Goal: Information Seeking & Learning: Check status

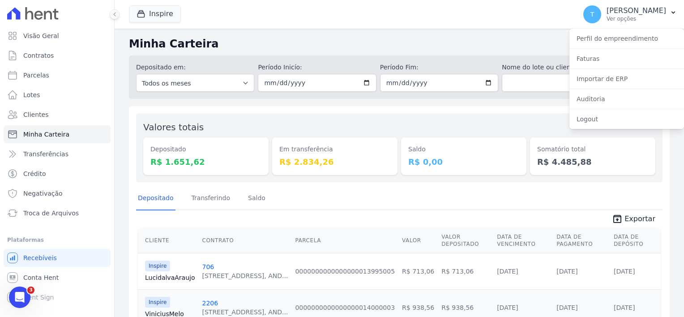
scroll to position [44, 0]
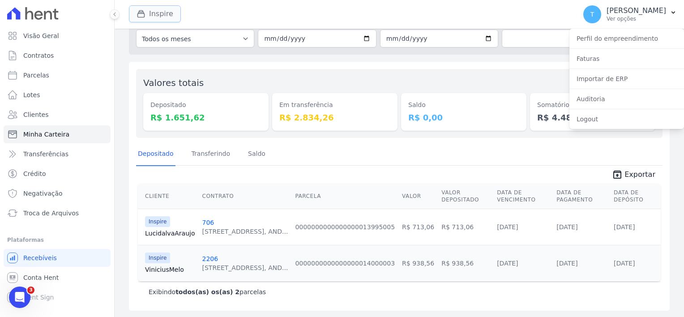
click at [145, 14] on icon "button" at bounding box center [140, 13] width 9 height 9
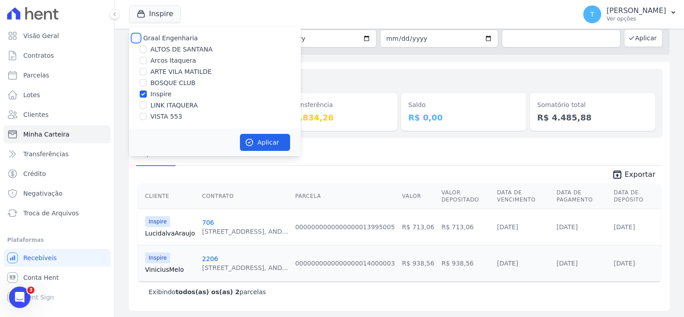
click at [137, 36] on input "Graal Engenharia" at bounding box center [135, 37] width 7 height 7
checkbox input "true"
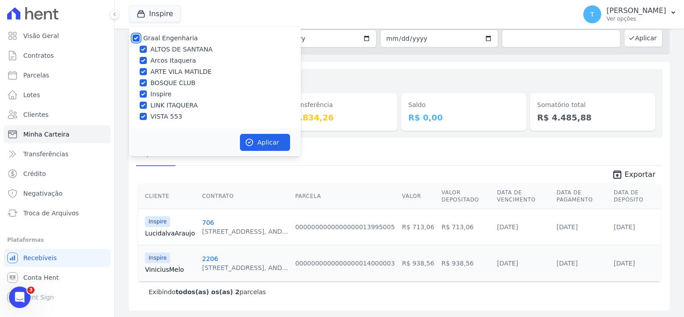
checkbox input "true"
click at [259, 142] on button "Aplicar" at bounding box center [265, 142] width 50 height 17
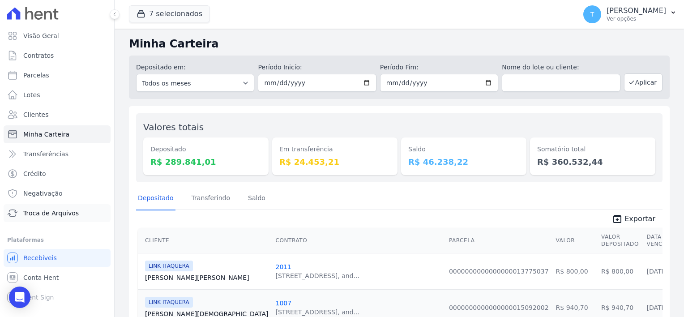
click at [55, 214] on span "Troca de Arquivos" at bounding box center [50, 212] width 55 height 9
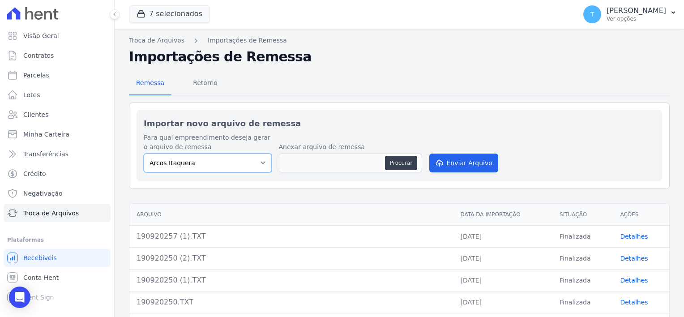
click at [263, 163] on select "Arcos Itaquera [GEOGRAPHIC_DATA] Inspire BOSQUE CLUB ARTE [GEOGRAPHIC_DATA] 553…" at bounding box center [208, 162] width 128 height 19
select select "798d34ef-1a76-4a01-aecd-278a2202ade3"
click at [144, 153] on select "Arcos Itaquera [GEOGRAPHIC_DATA] Inspire BOSQUE CLUB ARTE [GEOGRAPHIC_DATA] 553…" at bounding box center [208, 162] width 128 height 19
click at [404, 158] on button "Procurar" at bounding box center [401, 163] width 32 height 14
type input "220920257.TXT"
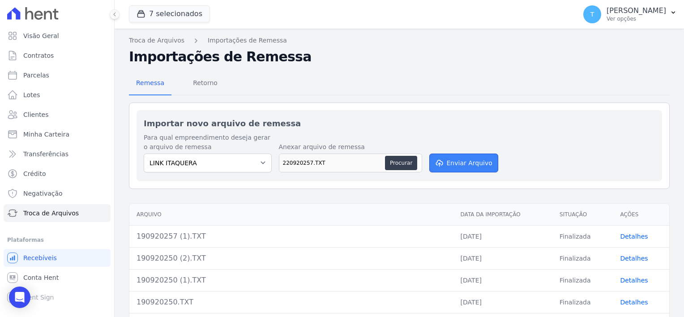
click at [467, 163] on button "Enviar Arquivo" at bounding box center [463, 162] width 69 height 19
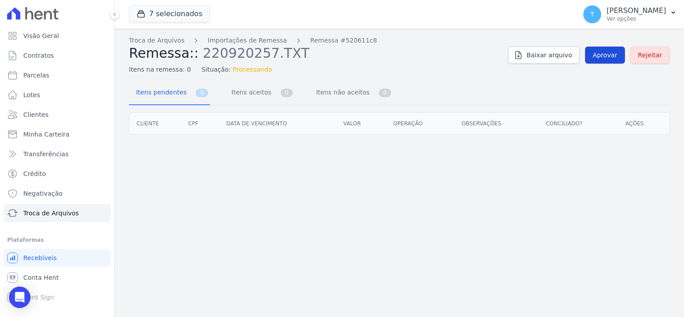
click at [610, 54] on span "Aprovar" at bounding box center [604, 55] width 25 height 9
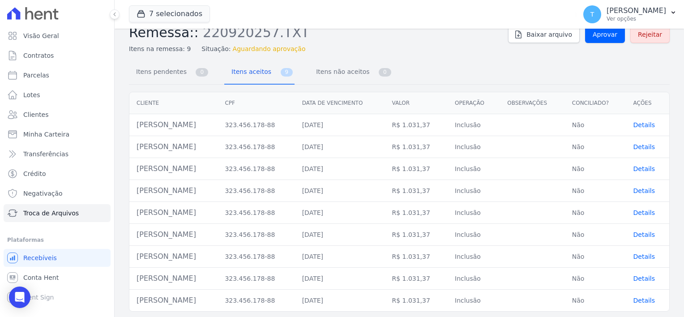
scroll to position [21, 0]
click at [43, 79] on span "Parcelas" at bounding box center [36, 75] width 26 height 9
click at [33, 73] on span "Parcelas" at bounding box center [36, 75] width 26 height 9
select select
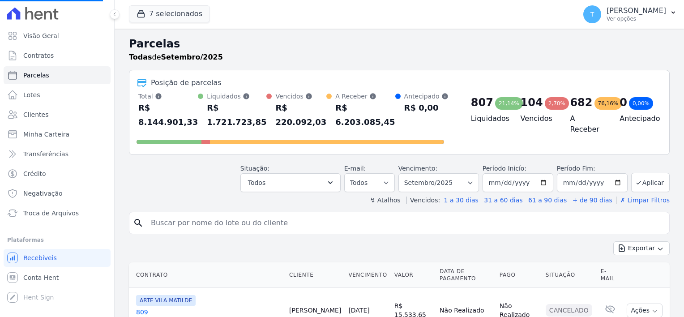
select select
click at [243, 214] on input "search" at bounding box center [405, 223] width 520 height 18
paste input "[PERSON_NAME]"
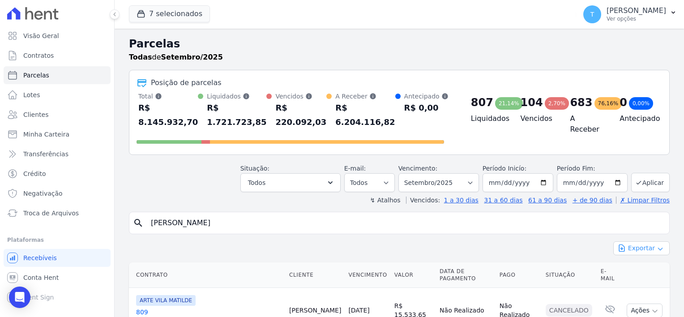
type input "[PERSON_NAME]"
select select
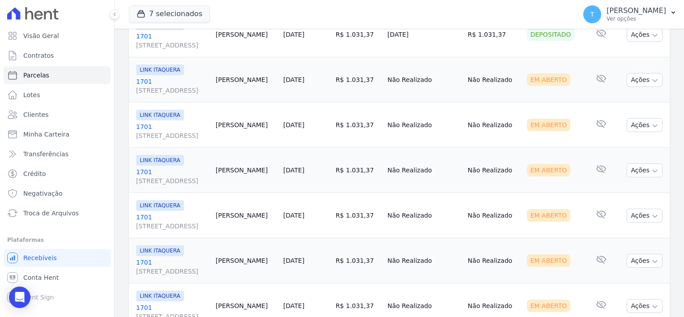
scroll to position [179, 0]
click at [651, 81] on icon "button" at bounding box center [654, 79] width 7 height 7
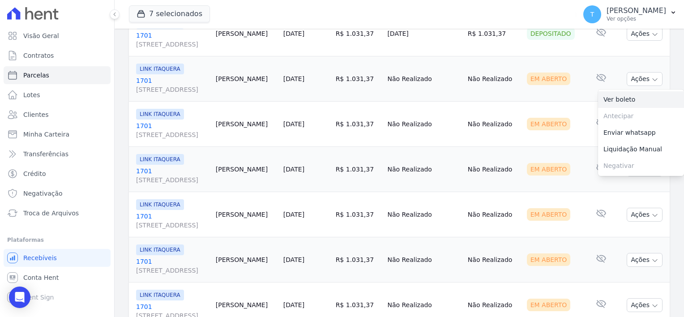
click at [619, 99] on link "Ver boleto" at bounding box center [641, 99] width 86 height 17
click at [499, 104] on td "Não Realizado" at bounding box center [493, 124] width 59 height 45
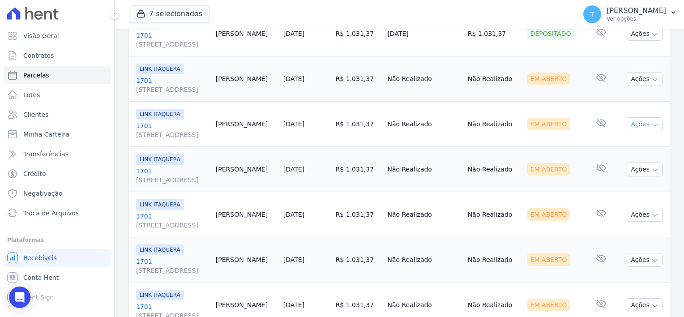
click at [651, 125] on icon "button" at bounding box center [654, 124] width 7 height 7
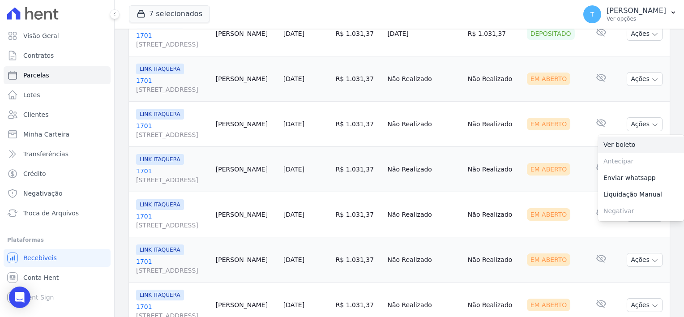
click at [625, 144] on link "Ver boleto" at bounding box center [641, 144] width 86 height 17
click at [523, 152] on td "Não Realizado" at bounding box center [493, 169] width 59 height 45
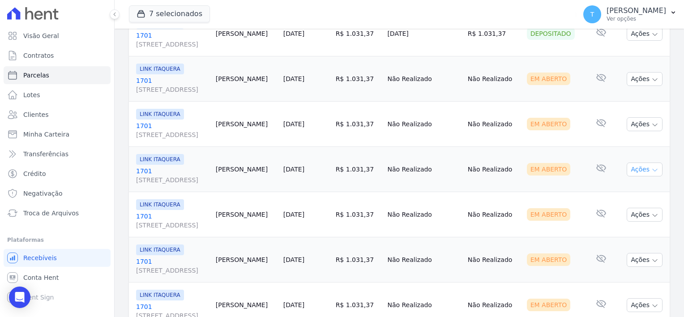
click at [651, 167] on icon "button" at bounding box center [654, 169] width 7 height 7
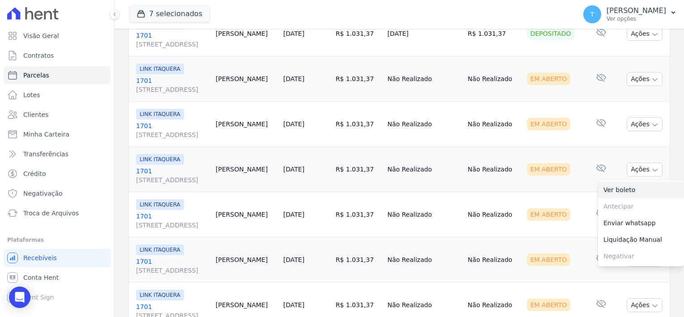
click at [631, 185] on link "Ver boleto" at bounding box center [641, 190] width 86 height 17
click at [549, 194] on td "Em Aberto" at bounding box center [554, 214] width 63 height 45
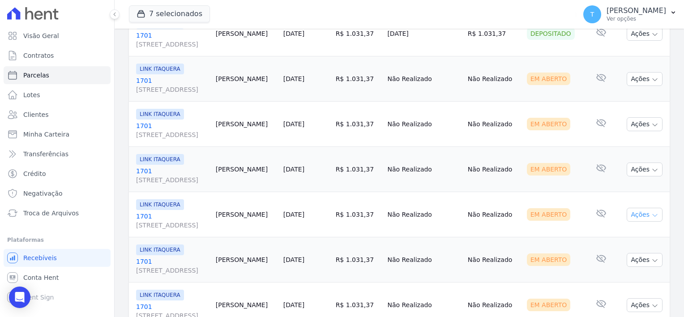
click at [651, 212] on icon "button" at bounding box center [654, 215] width 7 height 7
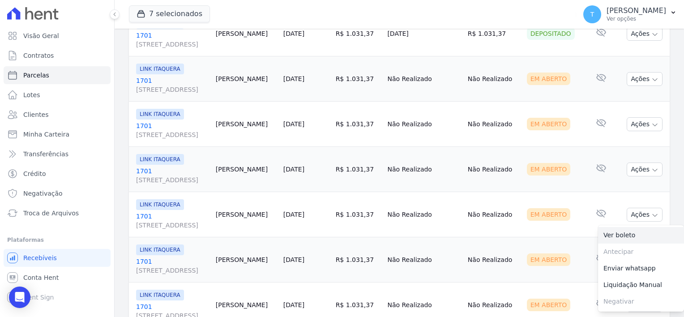
click at [630, 234] on link "Ver boleto" at bounding box center [641, 235] width 86 height 17
click at [521, 241] on td "Não Realizado" at bounding box center [493, 259] width 59 height 45
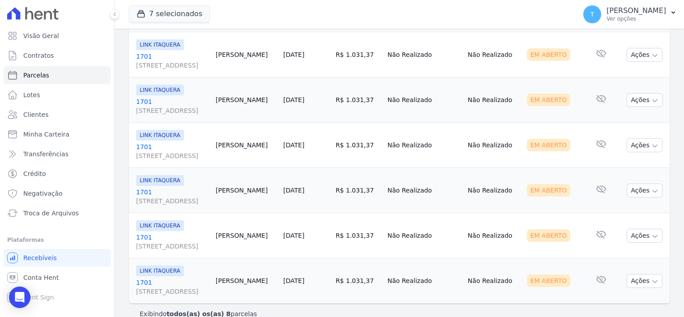
scroll to position [261, 0]
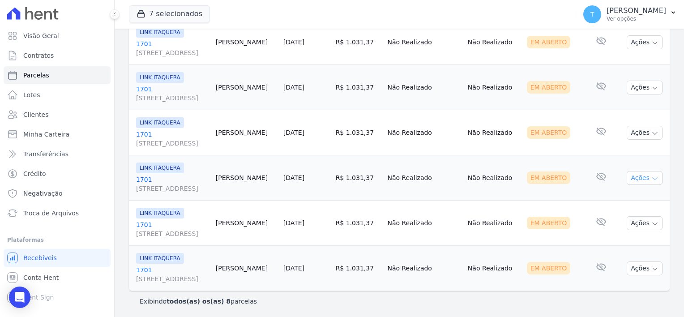
click at [651, 177] on button "Ações" at bounding box center [644, 178] width 36 height 14
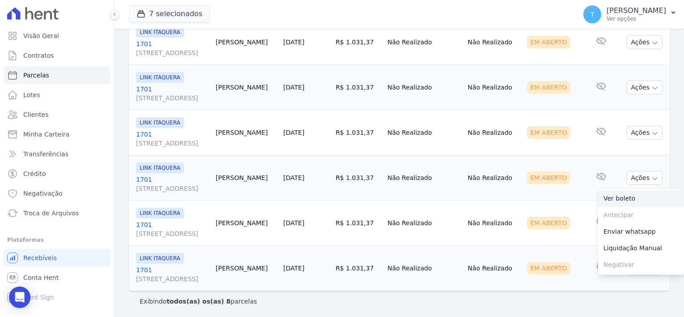
click at [629, 199] on link "Ver boleto" at bounding box center [641, 198] width 86 height 17
click at [463, 204] on td "Não Realizado" at bounding box center [423, 222] width 80 height 45
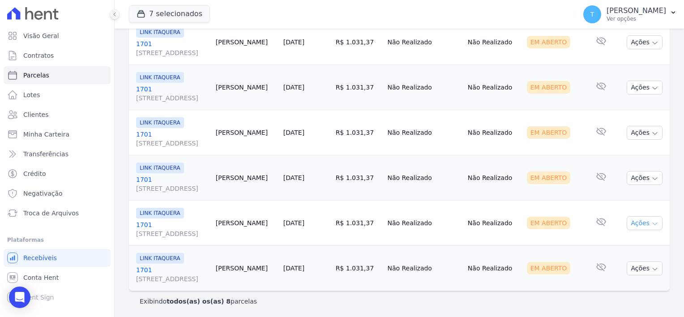
click at [651, 222] on icon "button" at bounding box center [654, 223] width 7 height 7
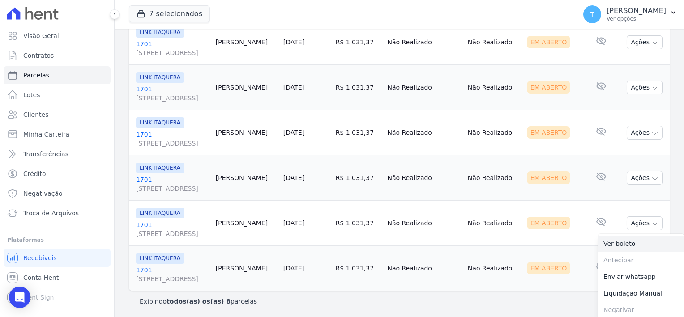
click at [627, 241] on link "Ver boleto" at bounding box center [641, 243] width 86 height 17
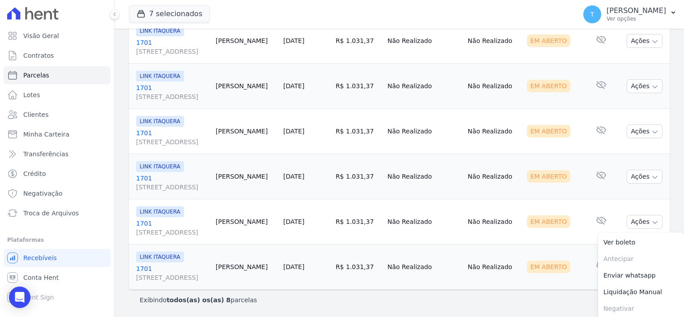
click at [523, 244] on td "Não Realizado" at bounding box center [493, 266] width 59 height 45
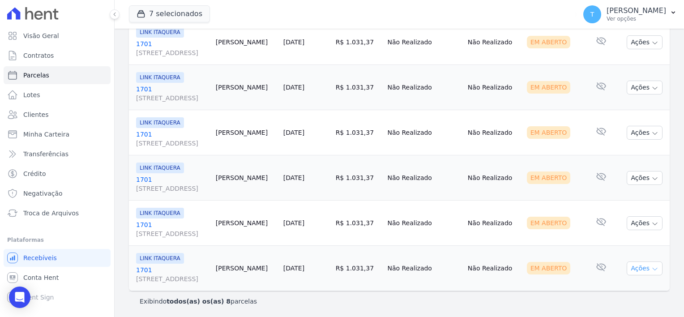
click at [652, 268] on icon "button" at bounding box center [654, 269] width 4 height 2
click at [620, 283] on link "Ver boleto" at bounding box center [641, 289] width 86 height 17
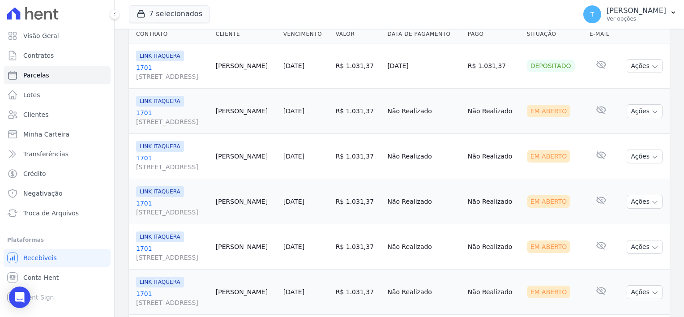
scroll to position [128, 0]
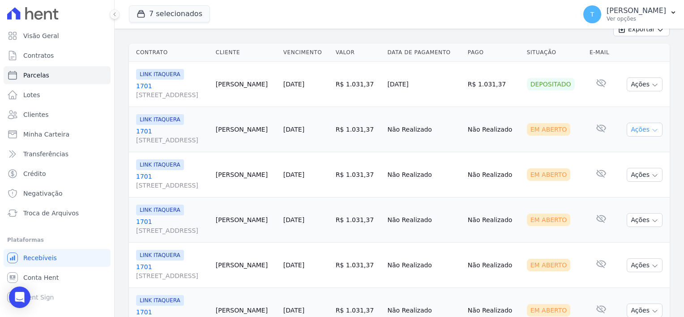
click at [651, 127] on icon "button" at bounding box center [654, 130] width 7 height 7
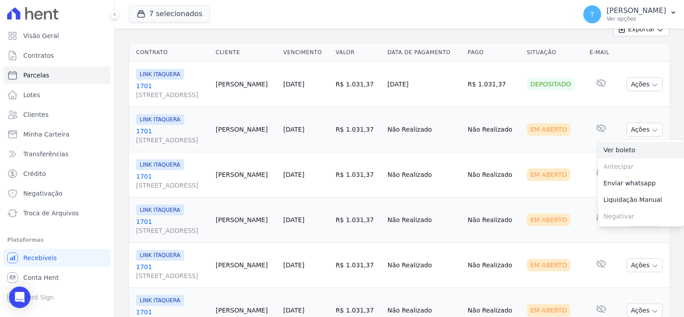
click at [630, 145] on link "Ver boleto" at bounding box center [641, 150] width 86 height 17
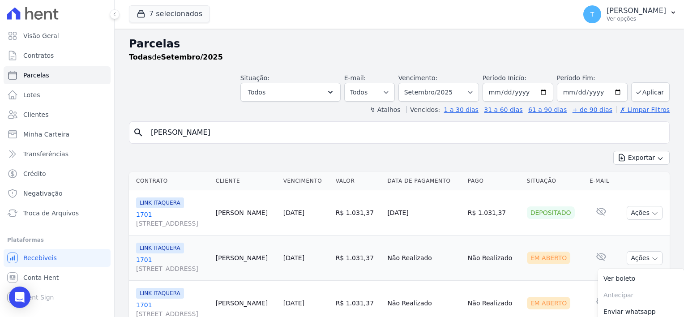
scroll to position [0, 0]
click at [326, 137] on input "[PERSON_NAME]" at bounding box center [405, 132] width 520 height 18
select select
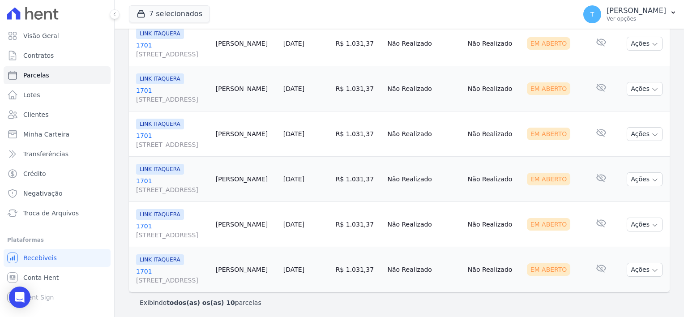
scroll to position [351, 0]
click at [651, 222] on icon "button" at bounding box center [654, 224] width 7 height 7
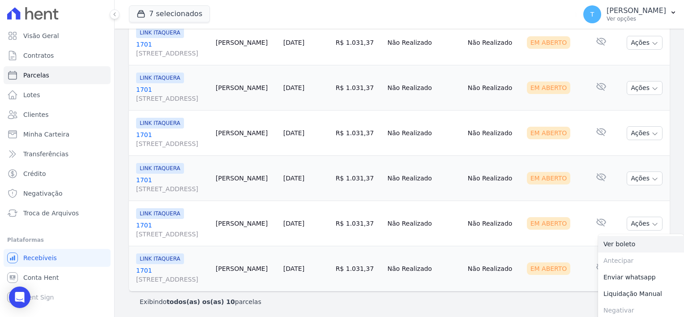
click at [630, 247] on link "Ver boleto" at bounding box center [641, 244] width 86 height 17
click at [545, 284] on td "Em Aberto" at bounding box center [554, 268] width 63 height 45
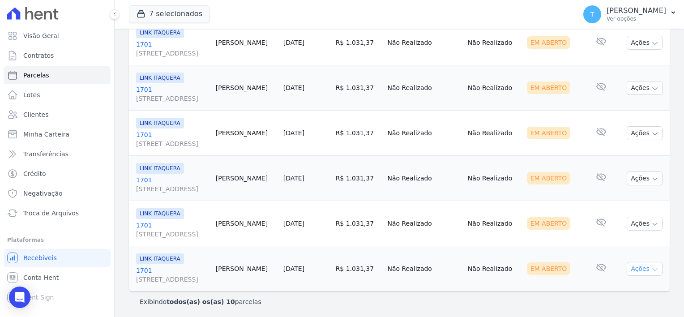
click at [651, 269] on icon "button" at bounding box center [654, 269] width 7 height 7
click at [632, 284] on link "Ver boleto" at bounding box center [641, 289] width 86 height 17
